Goal: Task Accomplishment & Management: Use online tool/utility

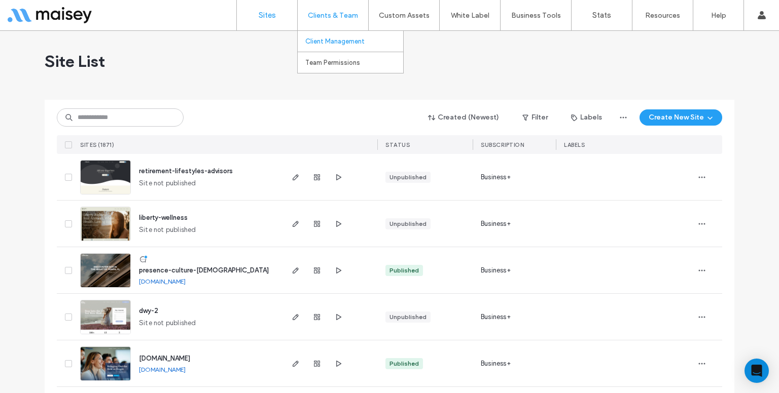
click at [329, 34] on link "Client Management" at bounding box center [354, 41] width 98 height 21
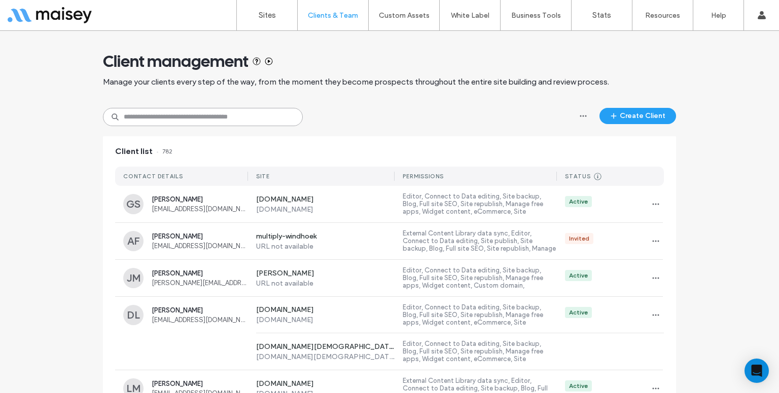
click at [158, 119] on input at bounding box center [203, 117] width 200 height 18
paste input "**********"
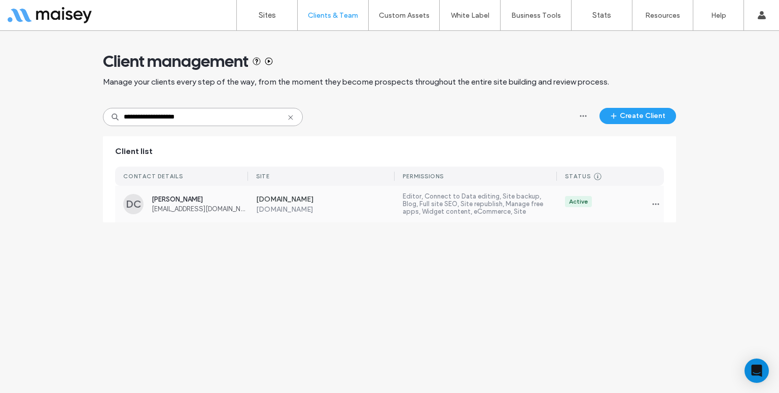
type input "**********"
click at [290, 213] on label "www.agreachcenter.org" at bounding box center [325, 209] width 139 height 9
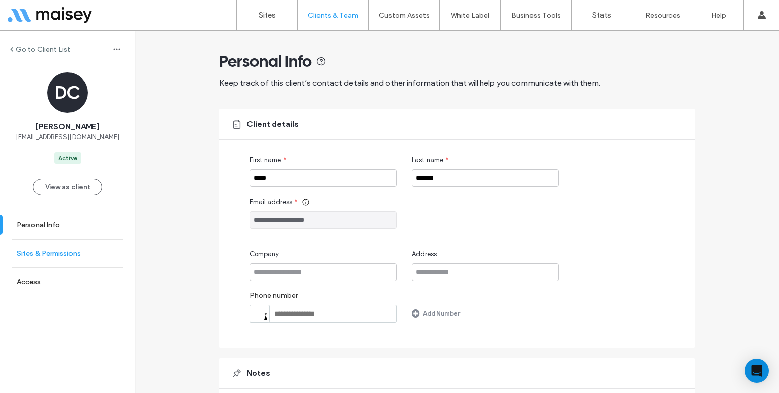
click at [19, 257] on label "Sites & Permissions" at bounding box center [49, 253] width 64 height 9
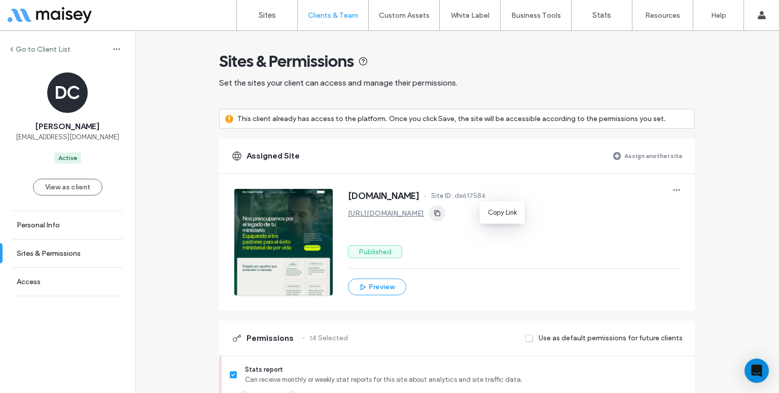
click at [445, 212] on span "button" at bounding box center [437, 213] width 16 height 16
click at [261, 9] on link "Sites" at bounding box center [267, 15] width 60 height 30
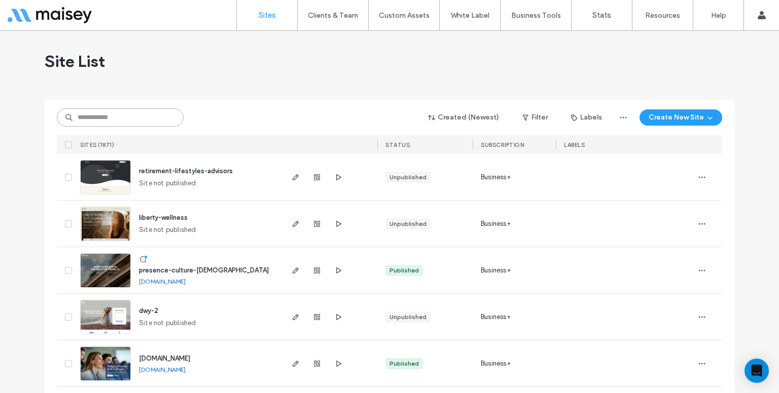
paste input "**********"
click at [130, 114] on input "**********" at bounding box center [120, 118] width 127 height 18
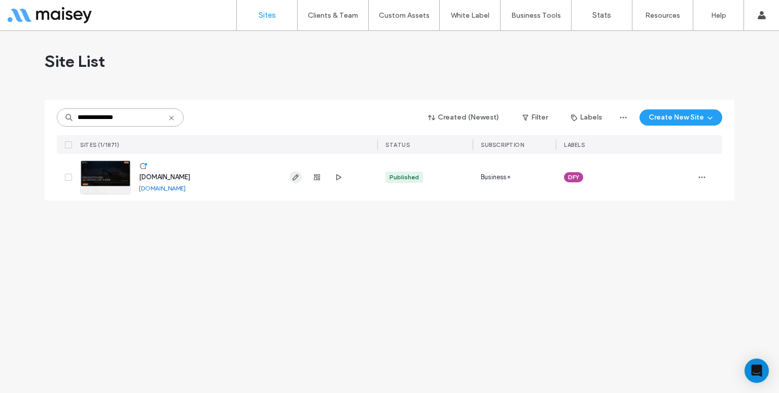
type input "**********"
click at [296, 175] on use "button" at bounding box center [296, 177] width 6 height 6
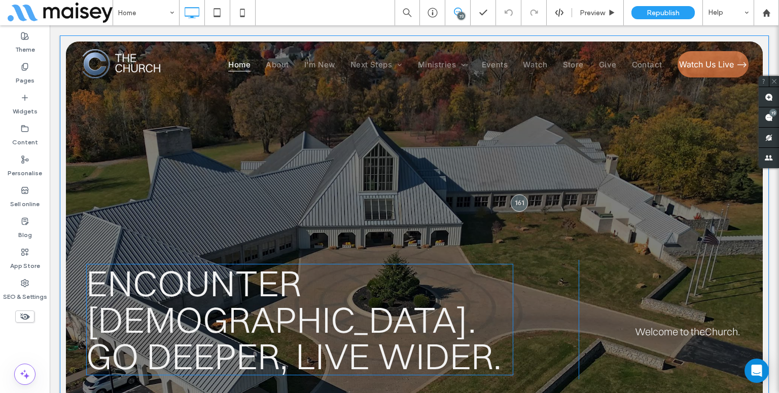
scroll to position [327, 0]
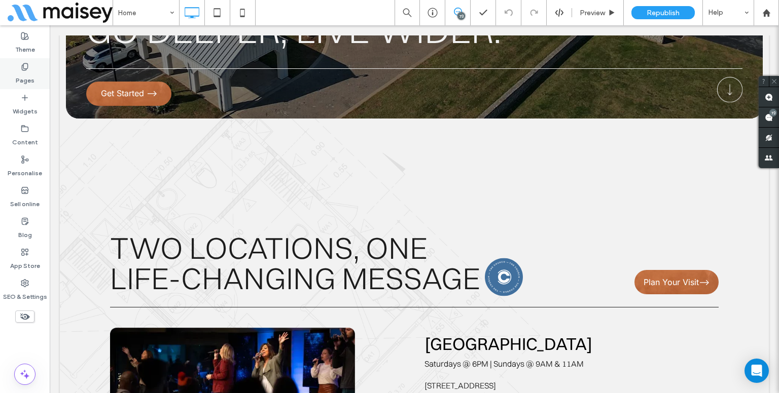
click at [17, 82] on label "Pages" at bounding box center [25, 78] width 19 height 14
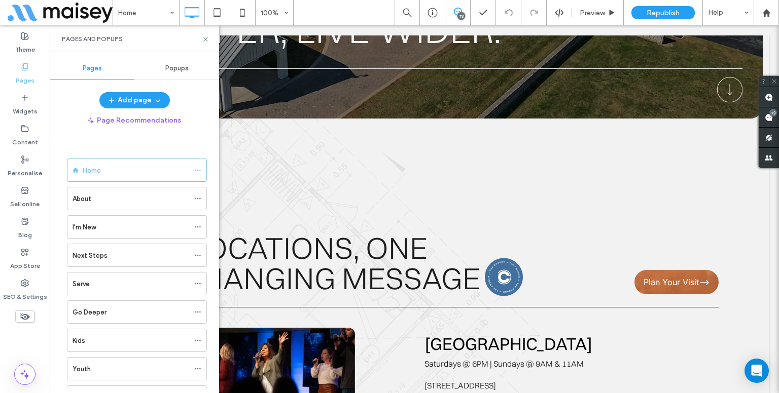
click at [183, 66] on span "Popups" at bounding box center [176, 68] width 23 height 8
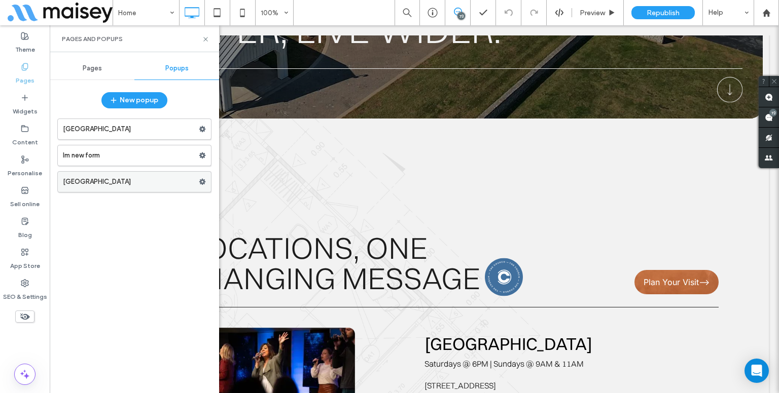
click at [136, 176] on label "[GEOGRAPHIC_DATA]" at bounding box center [131, 182] width 136 height 20
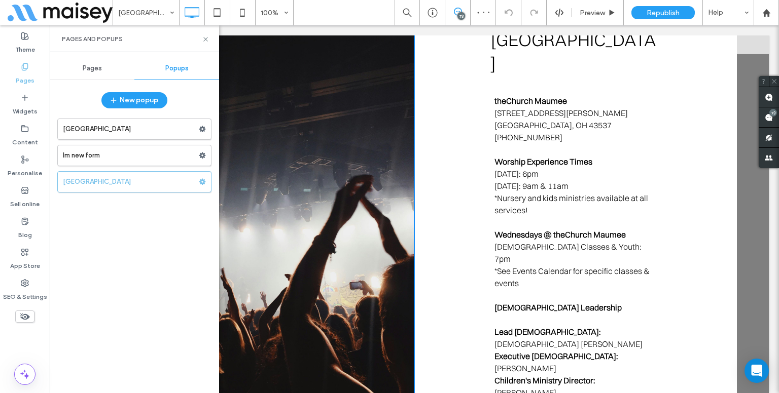
scroll to position [8, 0]
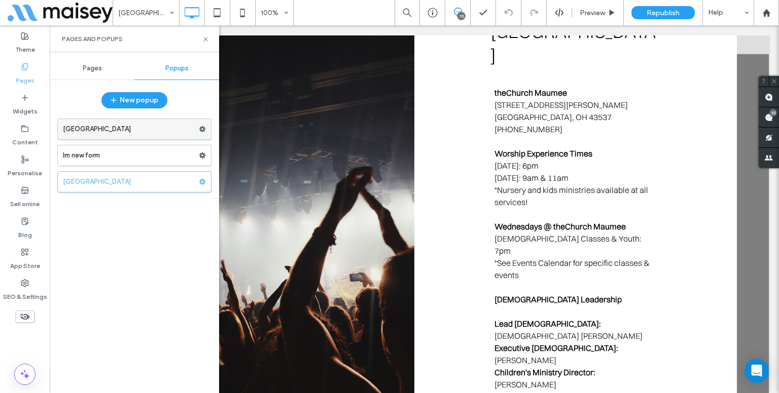
click at [146, 135] on label "[GEOGRAPHIC_DATA]" at bounding box center [131, 129] width 136 height 20
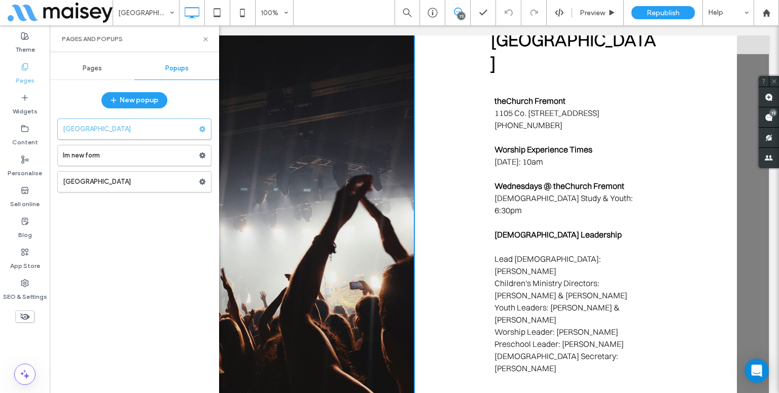
click at [341, 162] on img at bounding box center [262, 212] width 304 height 406
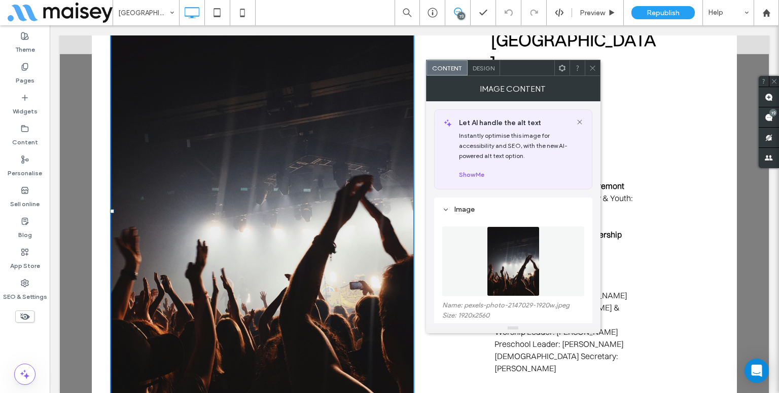
scroll to position [58, 0]
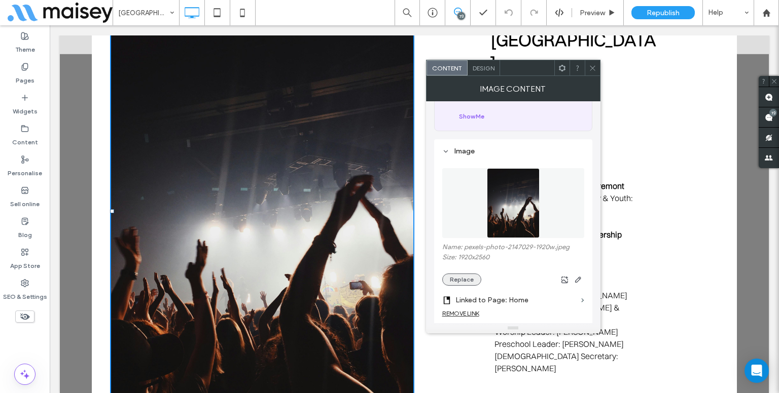
click at [458, 282] on button "Replace" at bounding box center [461, 280] width 39 height 12
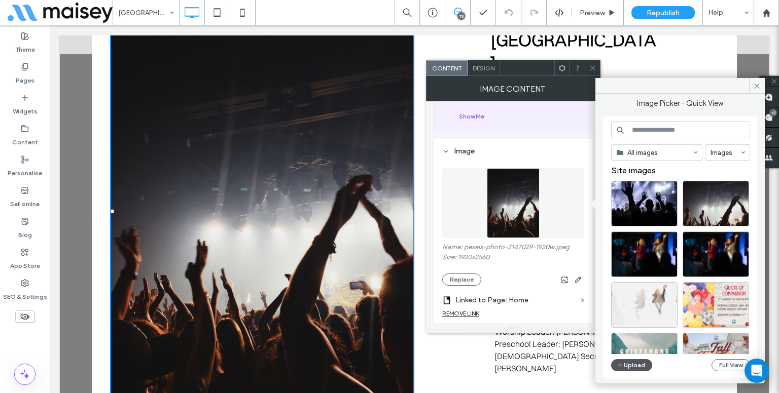
click at [631, 366] on button "Upload" at bounding box center [632, 366] width 42 height 12
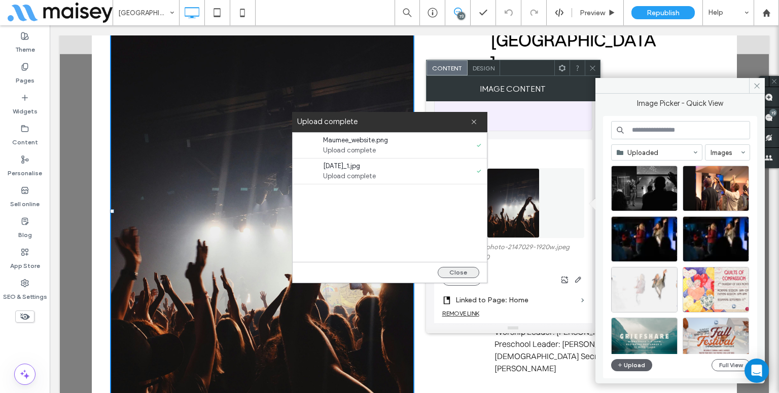
click at [450, 272] on button "Close" at bounding box center [459, 272] width 42 height 11
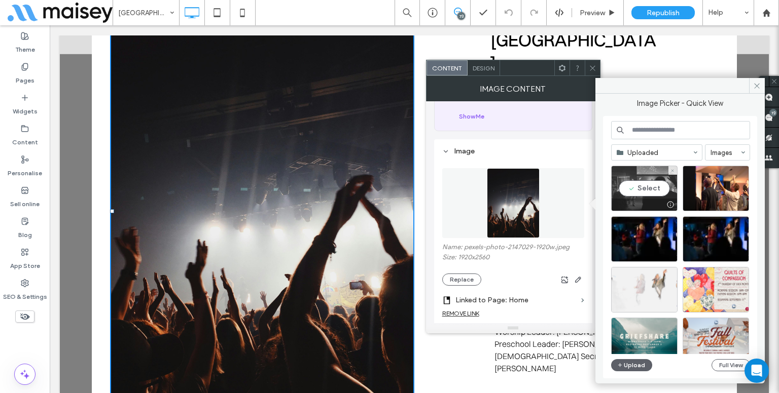
click at [648, 180] on div "Select" at bounding box center [644, 189] width 66 height 46
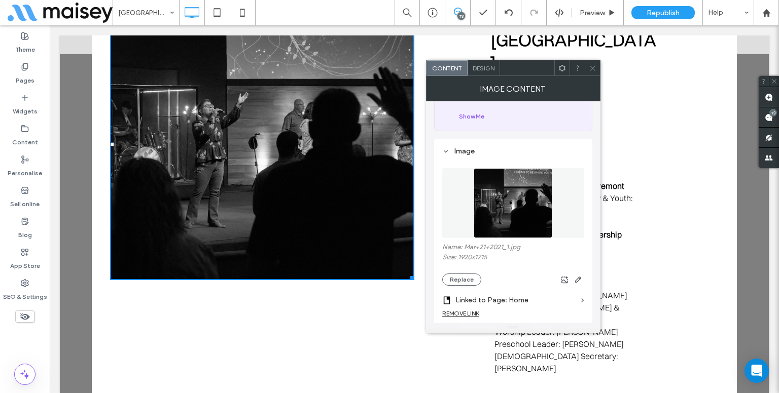
click at [591, 65] on icon at bounding box center [593, 68] width 8 height 8
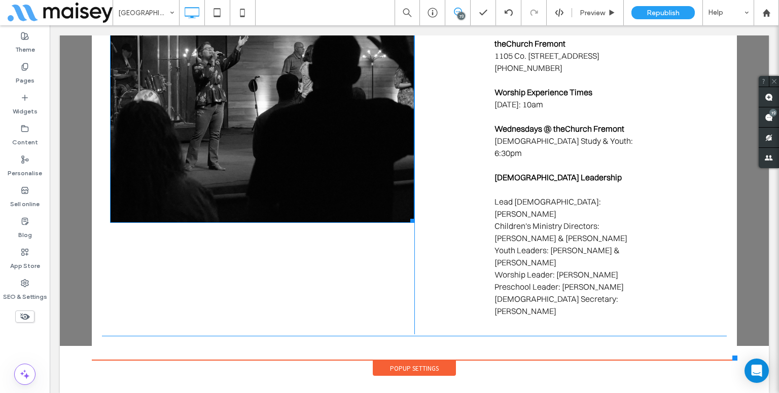
scroll to position [0, 0]
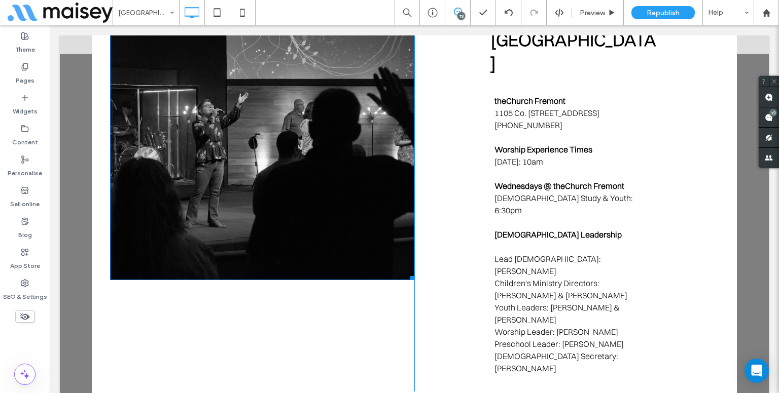
click at [312, 206] on img at bounding box center [262, 145] width 304 height 272
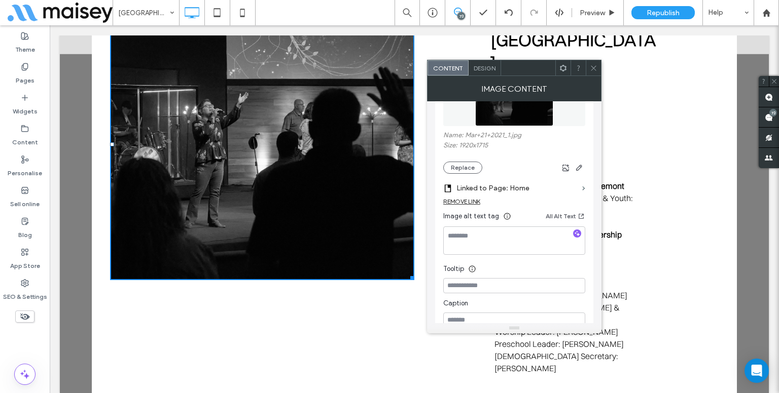
scroll to position [172, 0]
click at [582, 167] on icon "button" at bounding box center [579, 166] width 8 height 8
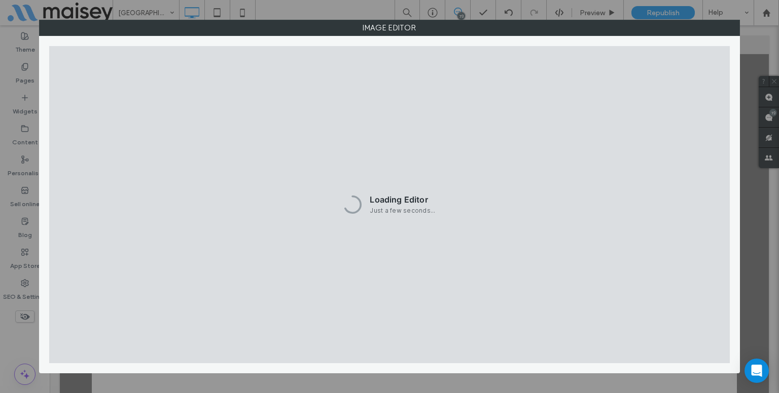
click at [582, 167] on div "Loading Editor Just a few seconds..." at bounding box center [389, 204] width 680 height 317
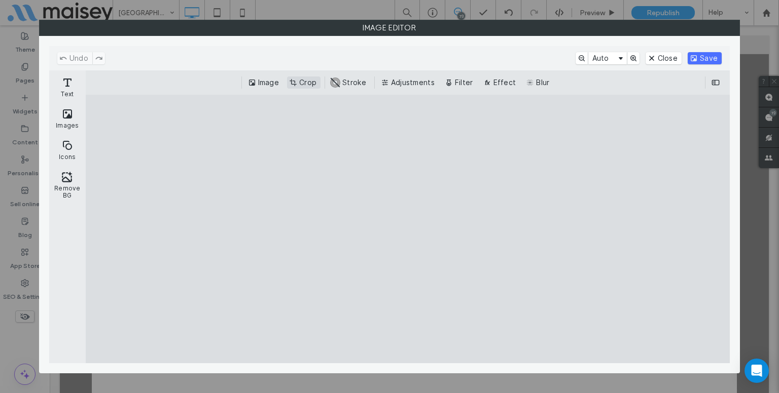
click at [314, 84] on button "Crop" at bounding box center [303, 83] width 33 height 12
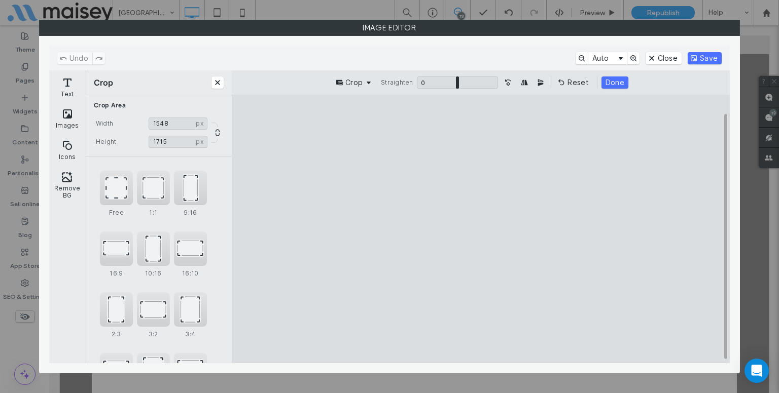
drag, startPoint x: 362, startPoint y: 337, endPoint x: 409, endPoint y: 342, distance: 46.9
click at [481, 229] on cesdk-canvas "Editor canvas" at bounding box center [481, 229] width 0 height 0
drag, startPoint x: 578, startPoint y: 339, endPoint x: 521, endPoint y: 341, distance: 57.3
click at [481, 229] on cesdk-canvas "Editor canvas" at bounding box center [481, 229] width 0 height 0
drag, startPoint x: 576, startPoint y: 340, endPoint x: 540, endPoint y: 335, distance: 36.4
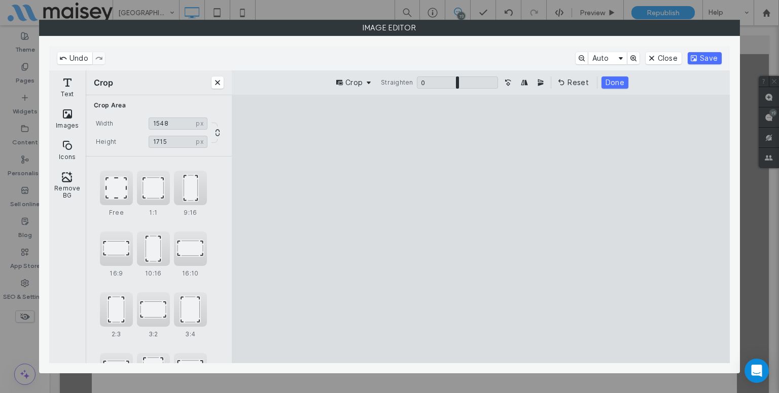
click at [481, 229] on cesdk-canvas "Editor canvas" at bounding box center [481, 229] width 0 height 0
type input "****"
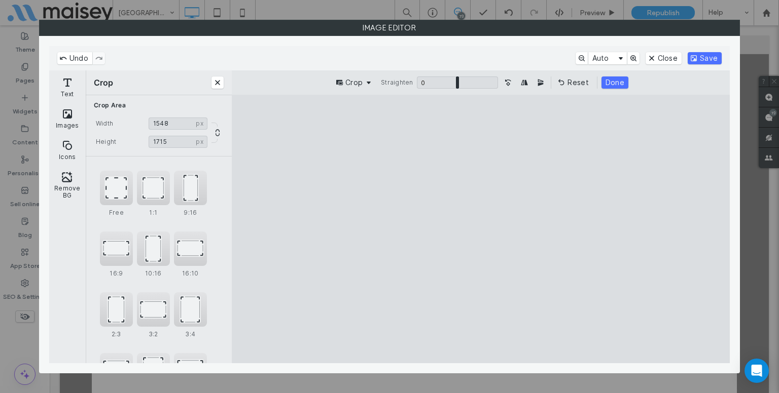
type input "****"
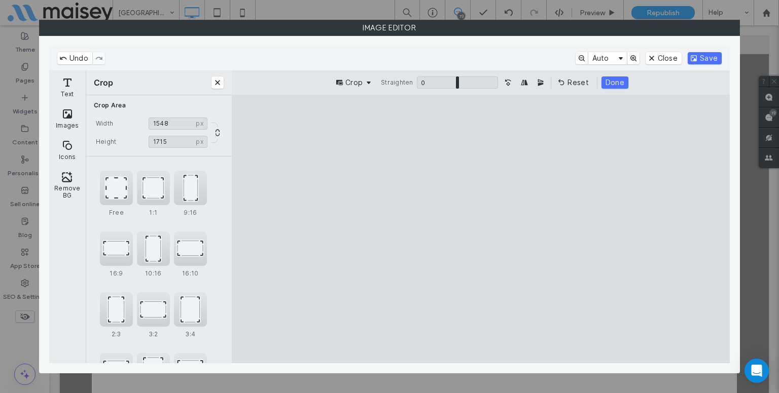
type input "****"
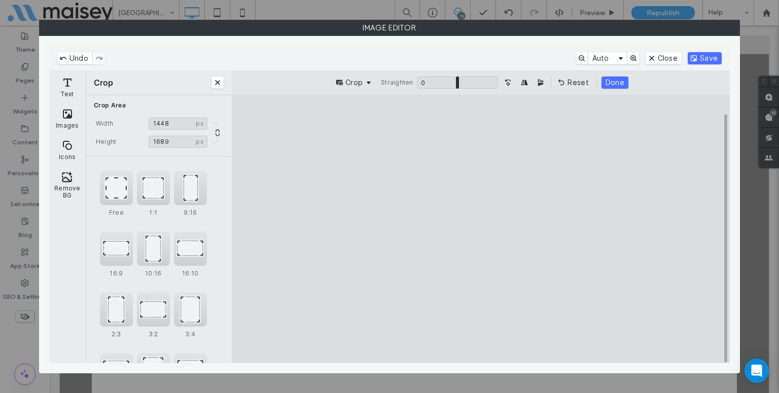
type input "****"
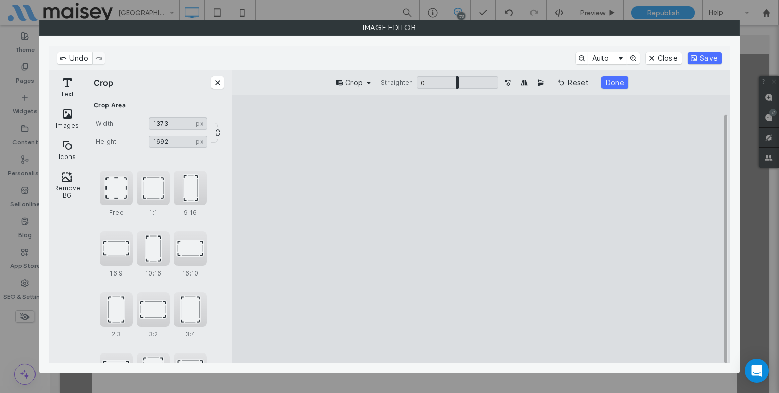
type input "****"
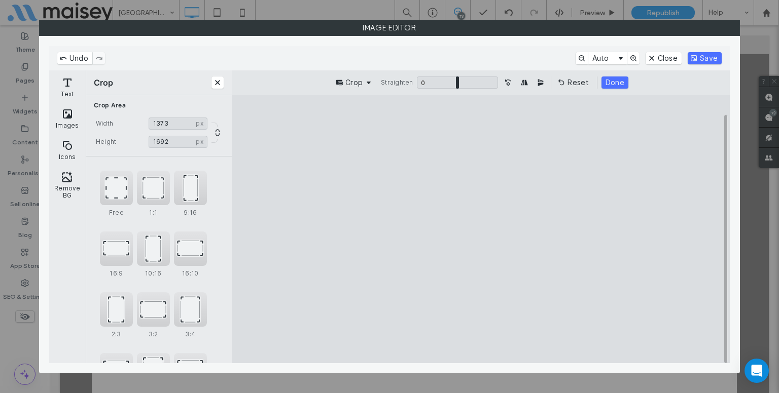
type input "****"
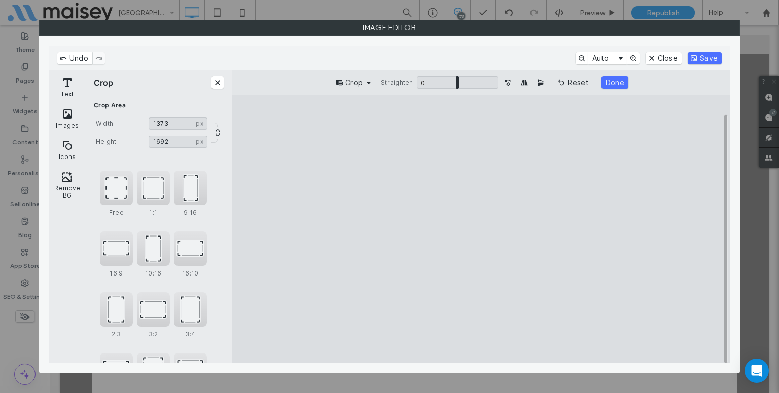
type input "****"
drag, startPoint x: 578, startPoint y: 335, endPoint x: 523, endPoint y: 366, distance: 63.1
click at [481, 229] on cesdk-canvas "Editor canvas" at bounding box center [481, 229] width 0 height 0
drag, startPoint x: 612, startPoint y: 80, endPoint x: 627, endPoint y: 75, distance: 15.6
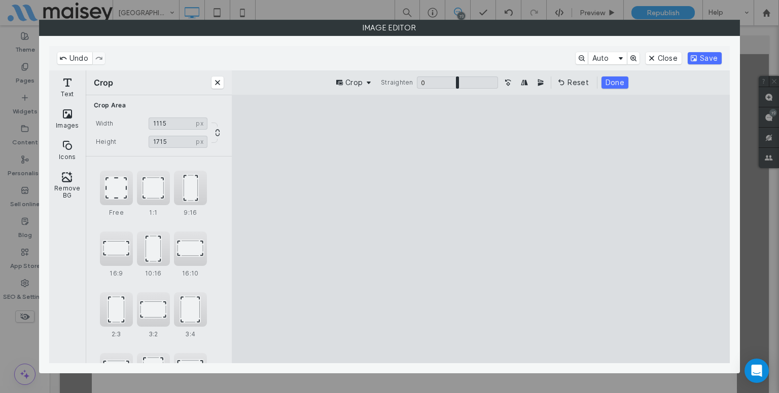
click at [613, 79] on button "Done" at bounding box center [614, 83] width 27 height 12
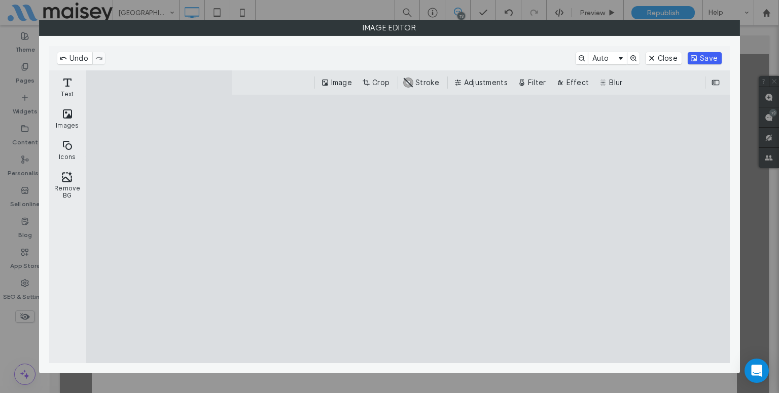
click at [710, 52] on button "Save" at bounding box center [705, 58] width 34 height 12
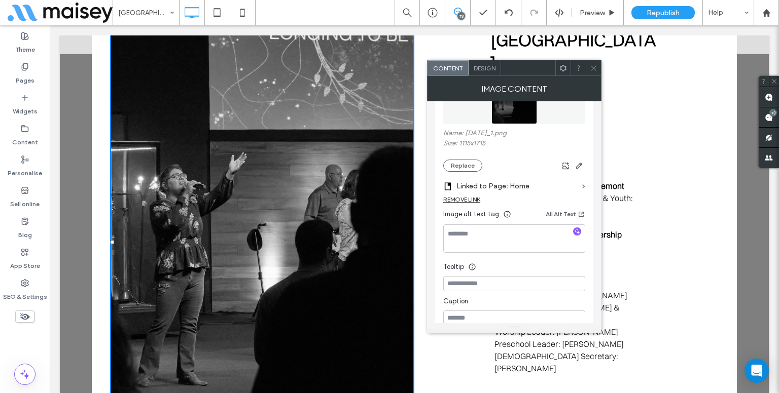
click at [592, 64] on icon at bounding box center [594, 68] width 8 height 8
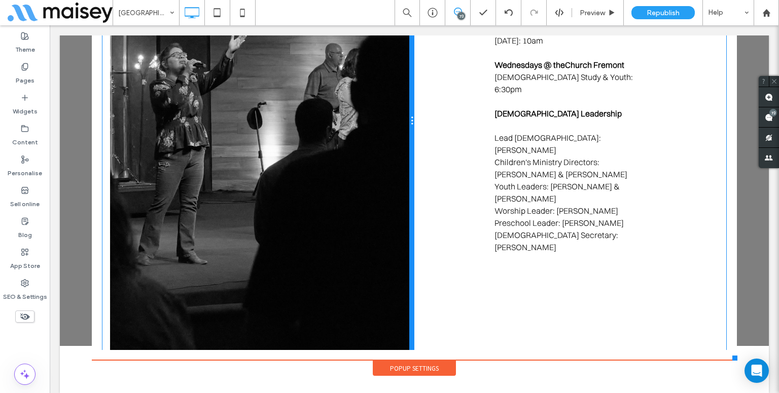
scroll to position [53, 0]
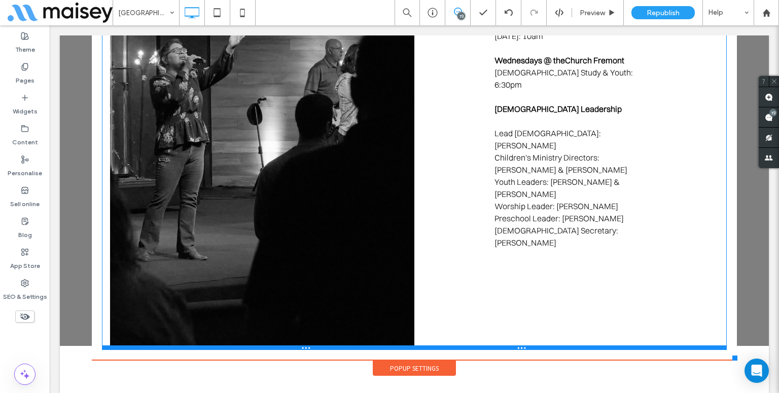
drag, startPoint x: 404, startPoint y: 349, endPoint x: 420, endPoint y: 282, distance: 69.0
click at [420, 282] on div "Click To Paste [GEOGRAPHIC_DATA] ﻿ theChurch Fremont [STREET_ADDRESS] Rd. [GEOG…" at bounding box center [414, 117] width 625 height 468
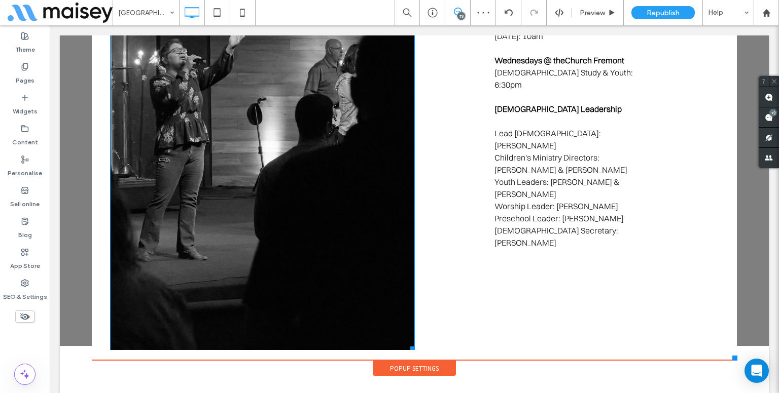
click at [397, 342] on img at bounding box center [262, 117] width 304 height 468
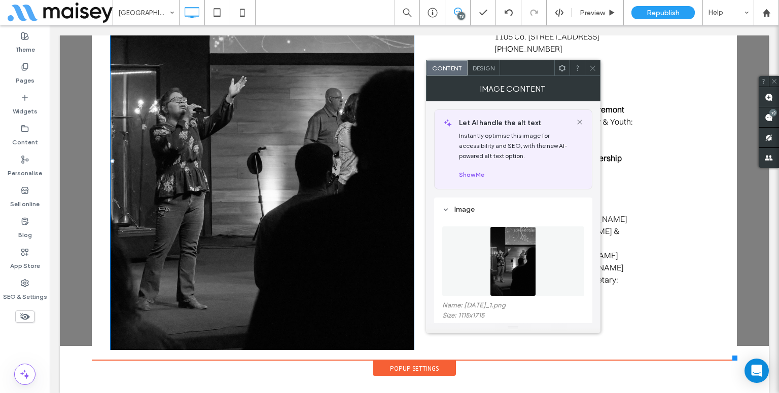
drag, startPoint x: 401, startPoint y: 346, endPoint x: 398, endPoint y: 294, distance: 51.8
click at [398, 294] on div "W:588 H:904" at bounding box center [262, 161] width 304 height 458
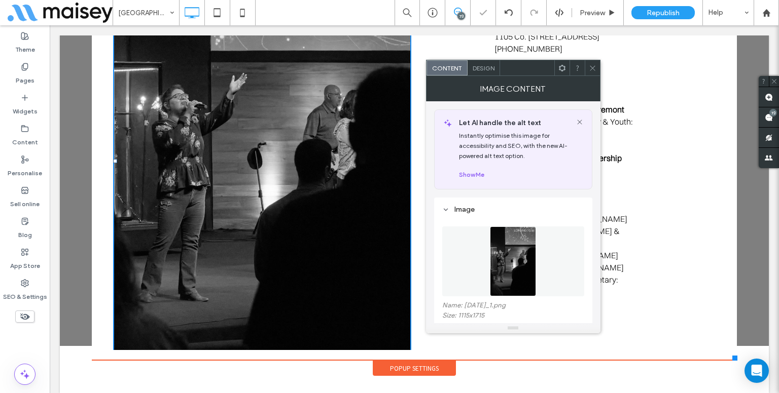
scroll to position [44, 0]
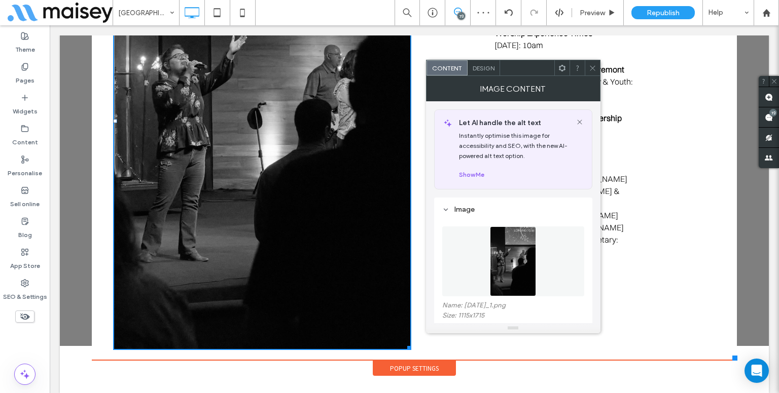
click at [594, 69] on icon at bounding box center [593, 68] width 8 height 8
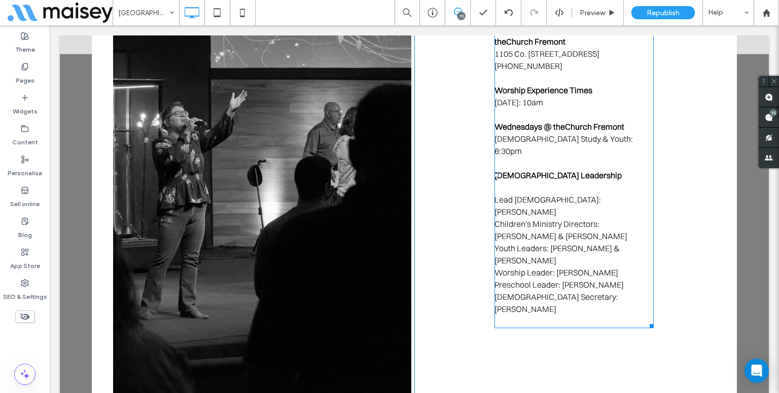
scroll to position [0, 0]
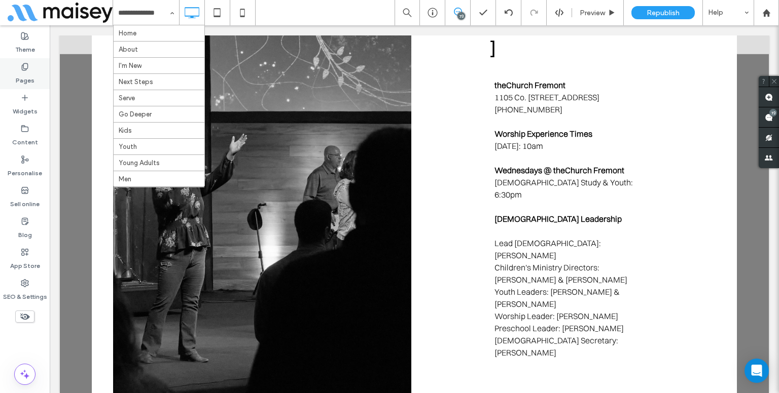
click at [19, 82] on label "Pages" at bounding box center [25, 78] width 19 height 14
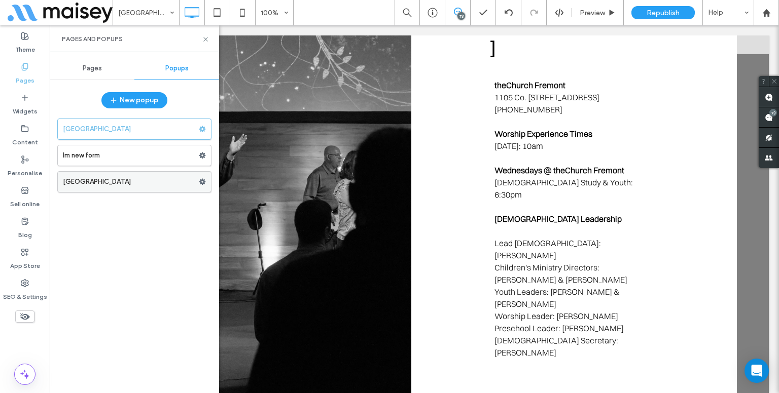
click at [125, 183] on label "[GEOGRAPHIC_DATA]" at bounding box center [131, 182] width 136 height 20
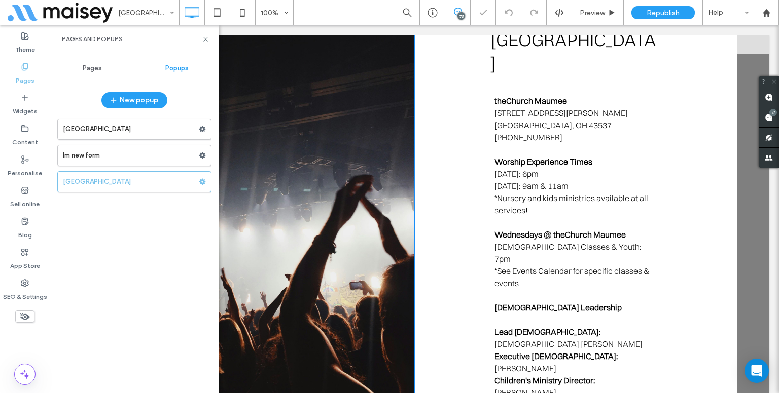
click at [331, 186] on img at bounding box center [262, 212] width 304 height 406
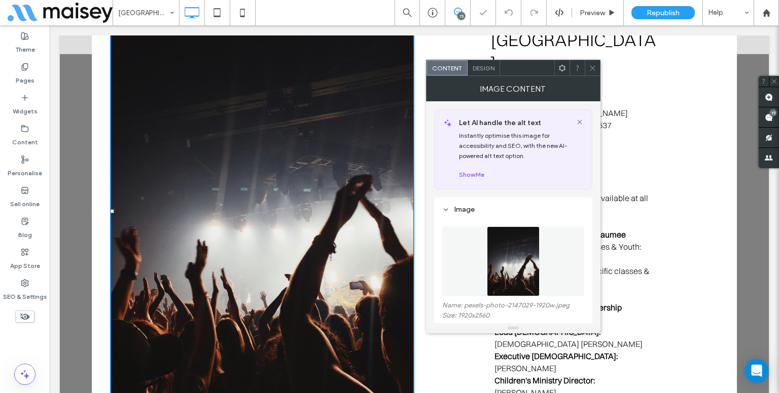
click at [331, 186] on img at bounding box center [262, 212] width 304 height 406
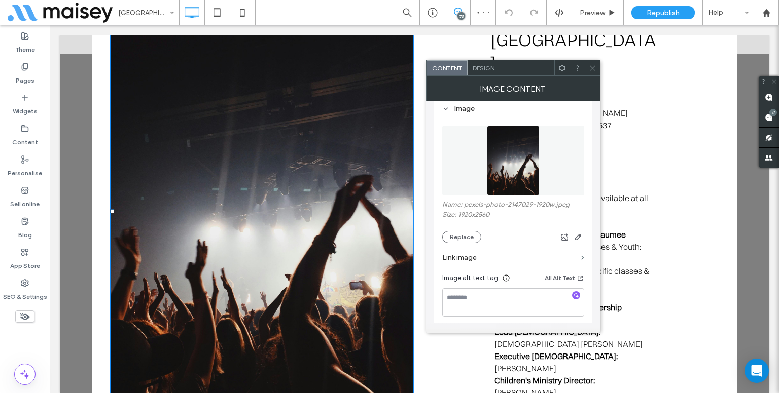
scroll to position [101, 0]
click at [450, 232] on button "Replace" at bounding box center [461, 237] width 39 height 12
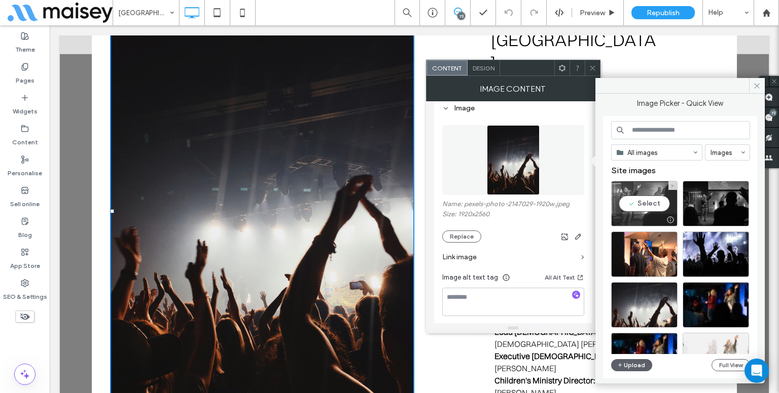
click at [651, 201] on div "Select" at bounding box center [644, 204] width 66 height 46
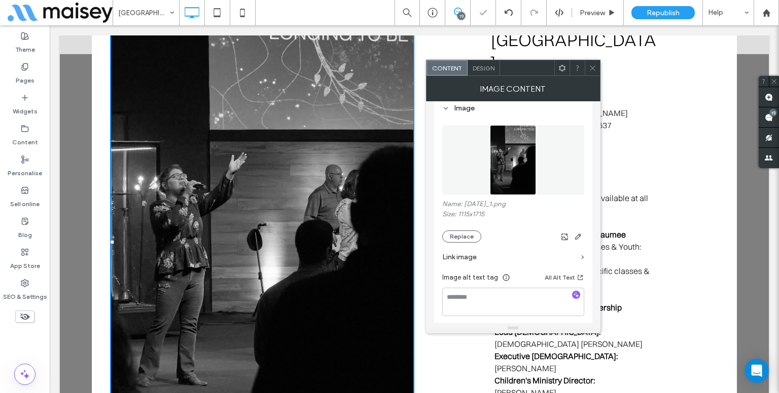
click at [457, 228] on div "Name: [DATE]_1.png Size: 1115x1715 Replace" at bounding box center [513, 221] width 142 height 43
click at [460, 240] on button "Replace" at bounding box center [461, 237] width 39 height 12
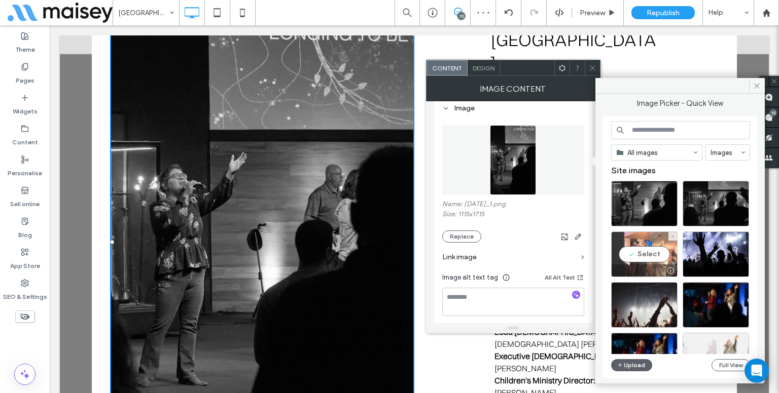
click at [646, 260] on div "Select" at bounding box center [644, 255] width 66 height 46
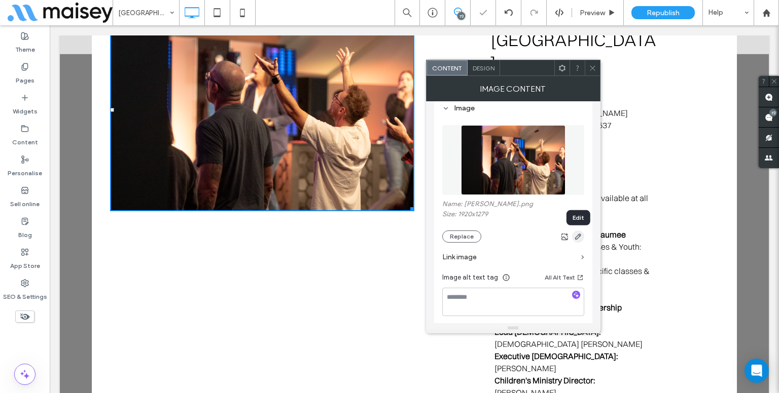
click at [578, 238] on icon "button" at bounding box center [578, 237] width 8 height 8
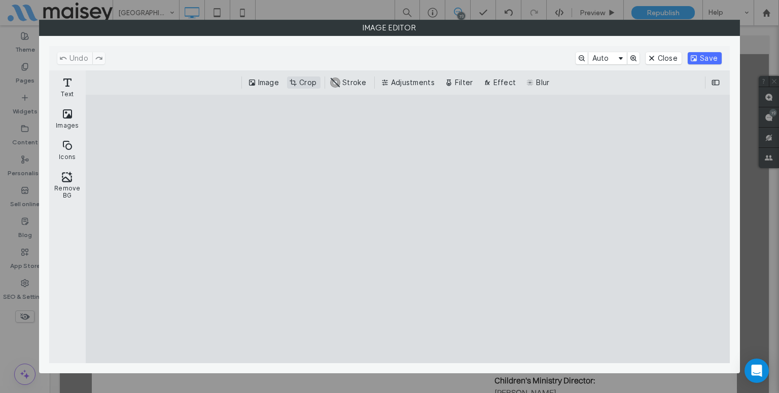
click at [303, 86] on button "Crop" at bounding box center [303, 83] width 33 height 12
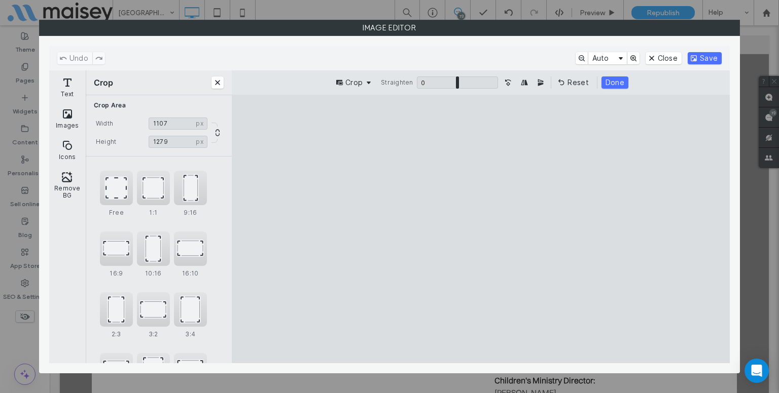
drag, startPoint x: 319, startPoint y: 337, endPoint x: 456, endPoint y: 358, distance: 138.6
click at [481, 229] on cesdk-canvas "Editor canvas" at bounding box center [481, 229] width 0 height 0
type input "***"
drag, startPoint x: 574, startPoint y: 329, endPoint x: 537, endPoint y: 330, distance: 37.0
click at [481, 229] on cesdk-canvas "Editor canvas" at bounding box center [481, 229] width 0 height 0
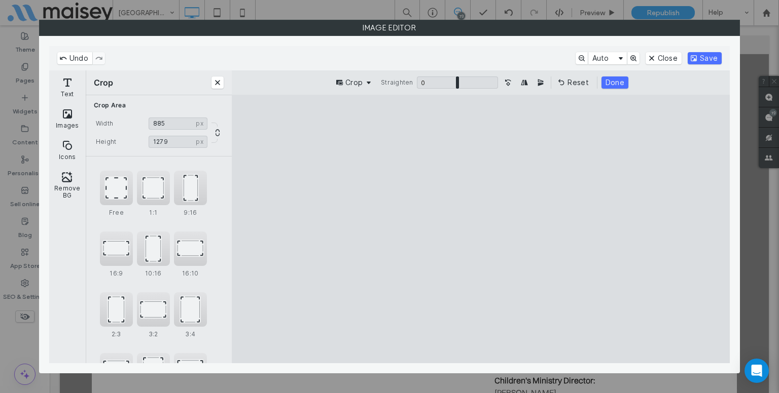
drag, startPoint x: 508, startPoint y: 280, endPoint x: 502, endPoint y: 282, distance: 5.9
click at [481, 229] on cesdk-canvas "Editor canvas" at bounding box center [481, 229] width 0 height 0
drag, startPoint x: 607, startPoint y: 86, endPoint x: 639, endPoint y: 75, distance: 33.2
click at [608, 86] on button "Done" at bounding box center [614, 83] width 27 height 12
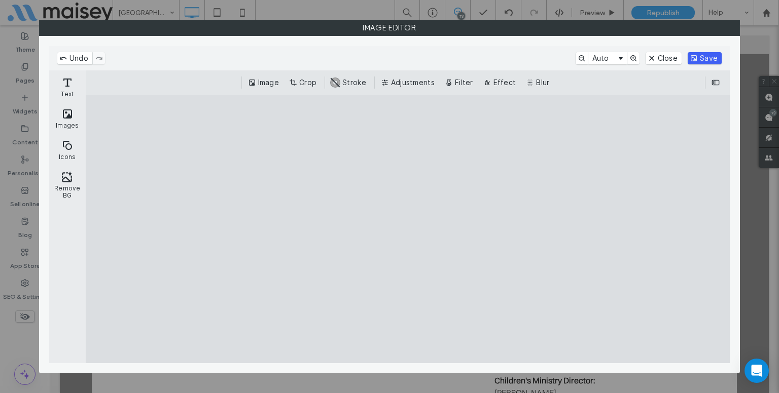
click at [700, 58] on button "Save" at bounding box center [705, 58] width 34 height 12
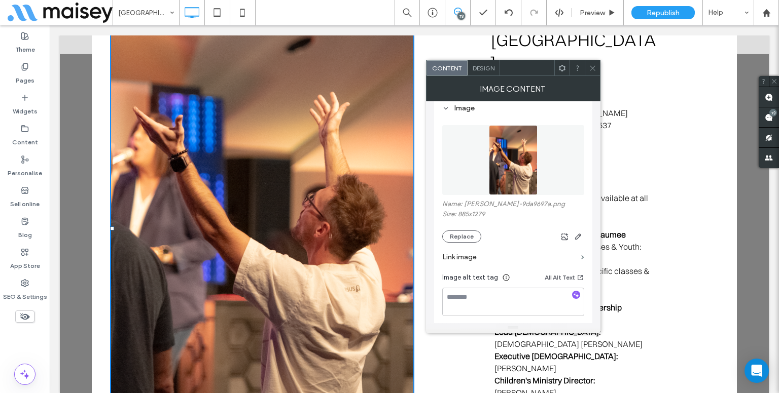
click at [590, 71] on span at bounding box center [593, 67] width 8 height 15
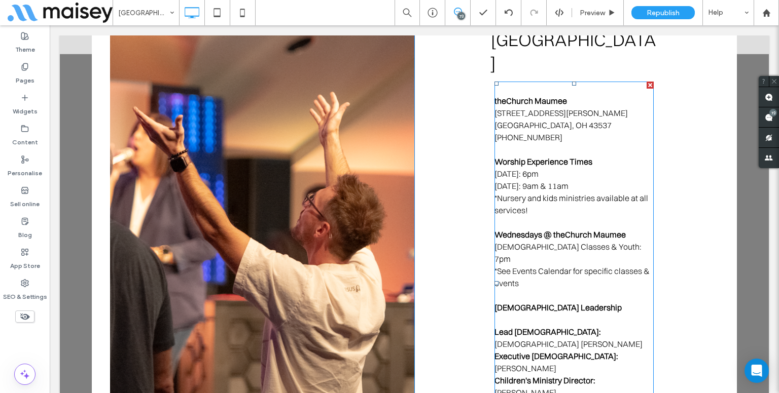
scroll to position [42, 0]
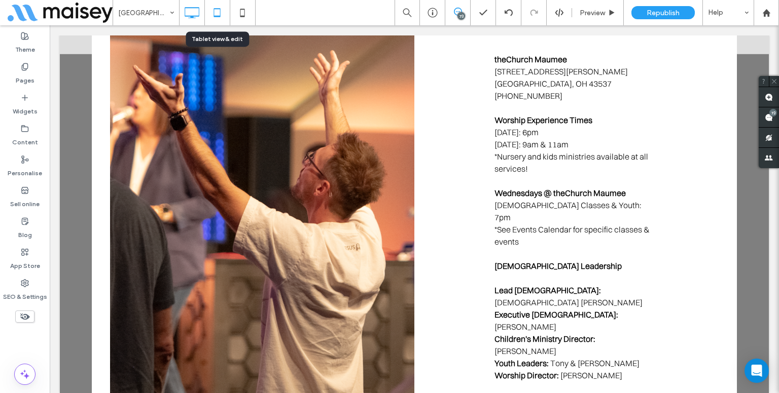
click at [215, 12] on icon at bounding box center [217, 13] width 20 height 20
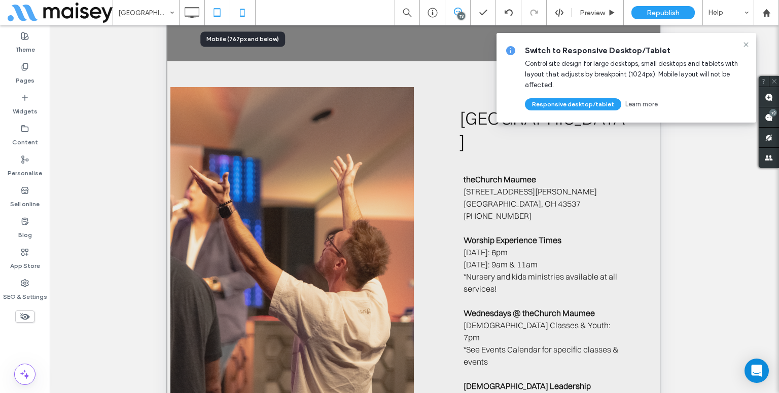
scroll to position [0, 0]
click at [241, 11] on icon at bounding box center [242, 13] width 20 height 20
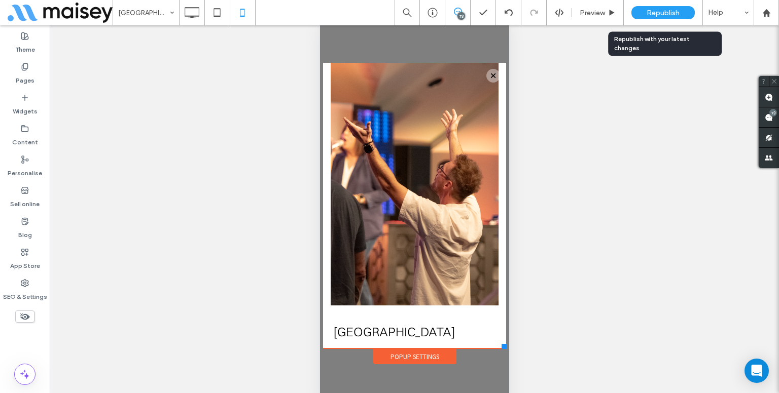
click at [650, 16] on span "Republish" at bounding box center [662, 13] width 33 height 9
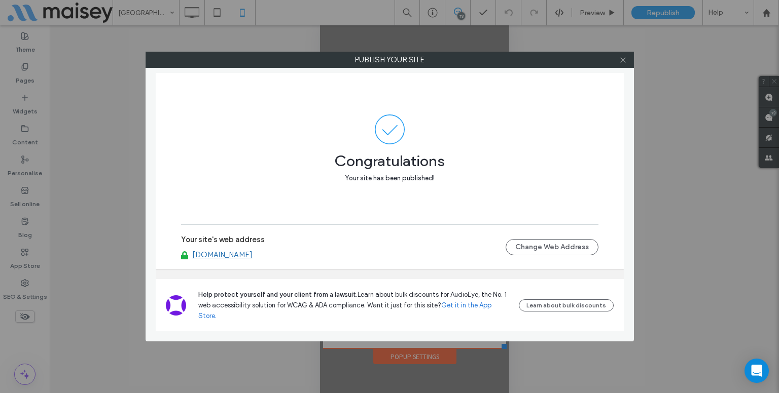
click at [625, 63] on icon at bounding box center [623, 60] width 8 height 8
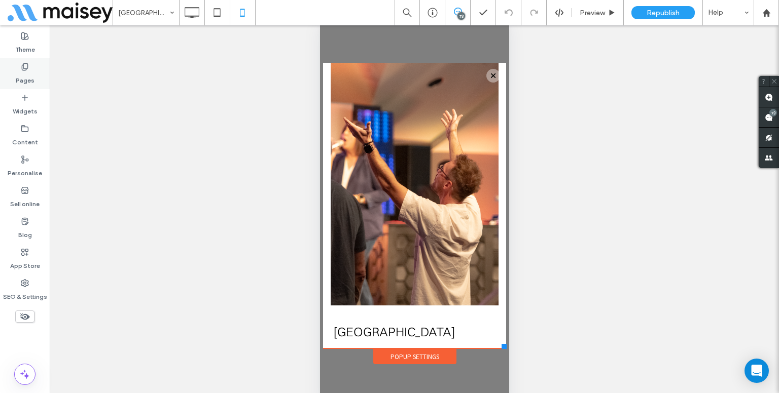
click at [26, 70] on icon at bounding box center [25, 67] width 8 height 8
